Goal: Navigation & Orientation: Find specific page/section

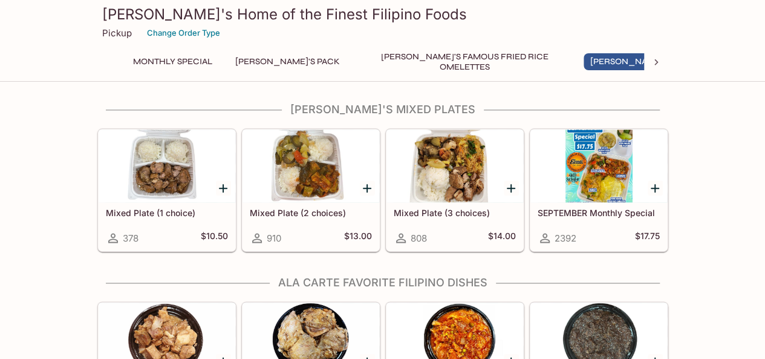
scroll to position [665, 0]
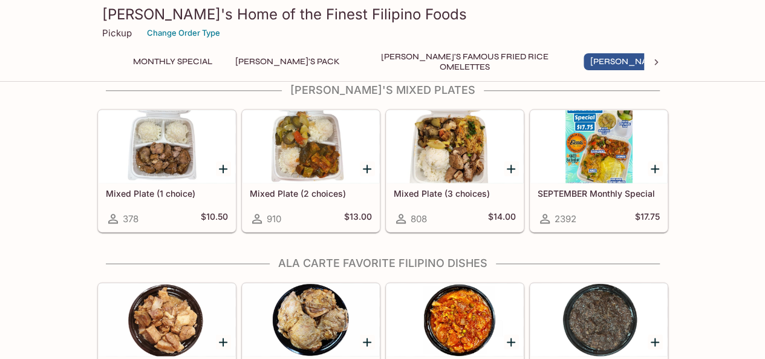
click at [424, 147] on div at bounding box center [454, 146] width 137 height 73
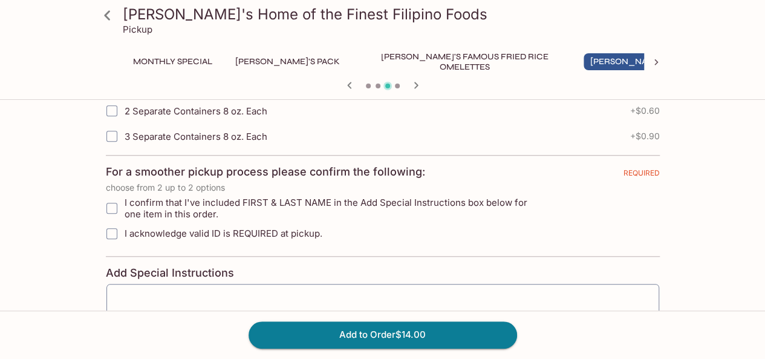
scroll to position [663, 0]
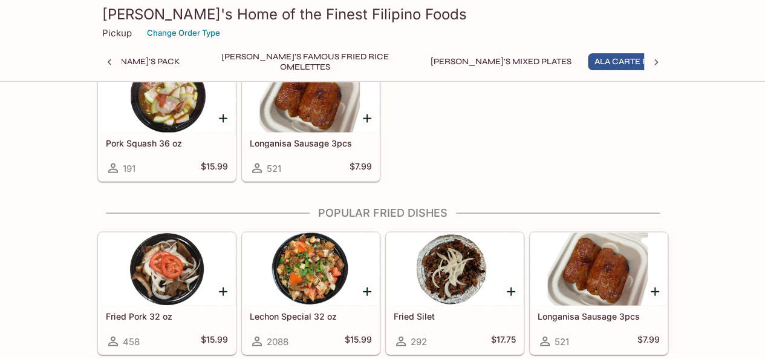
scroll to position [1149, 0]
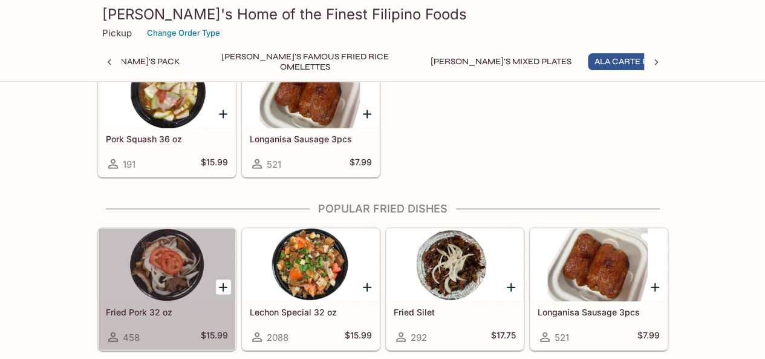
click at [135, 274] on div at bounding box center [167, 265] width 137 height 73
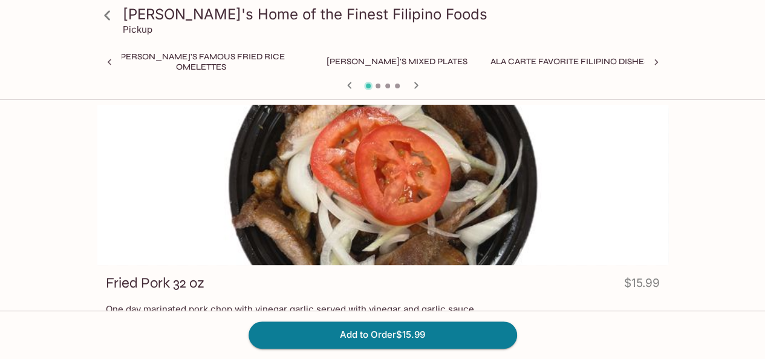
scroll to position [0, 283]
click at [111, 15] on icon at bounding box center [107, 15] width 21 height 21
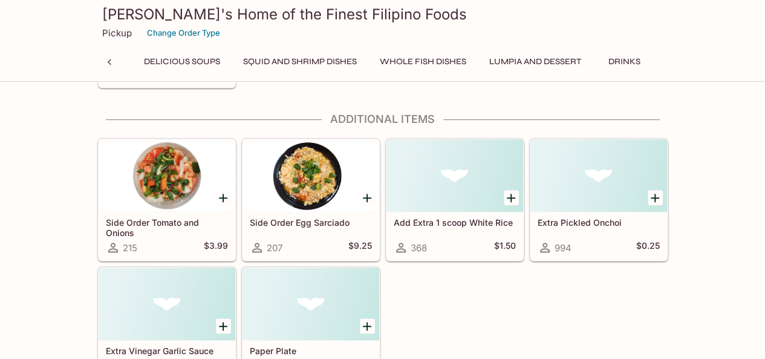
scroll to position [2676, 0]
